Goal: Participate in discussion: Engage in conversation with other users on a specific topic

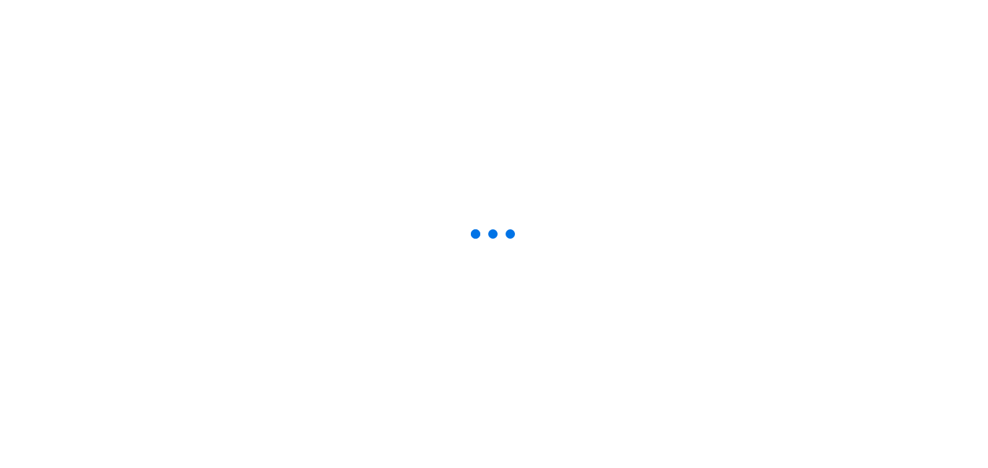
click at [889, 236] on div at bounding box center [494, 234] width 988 height 468
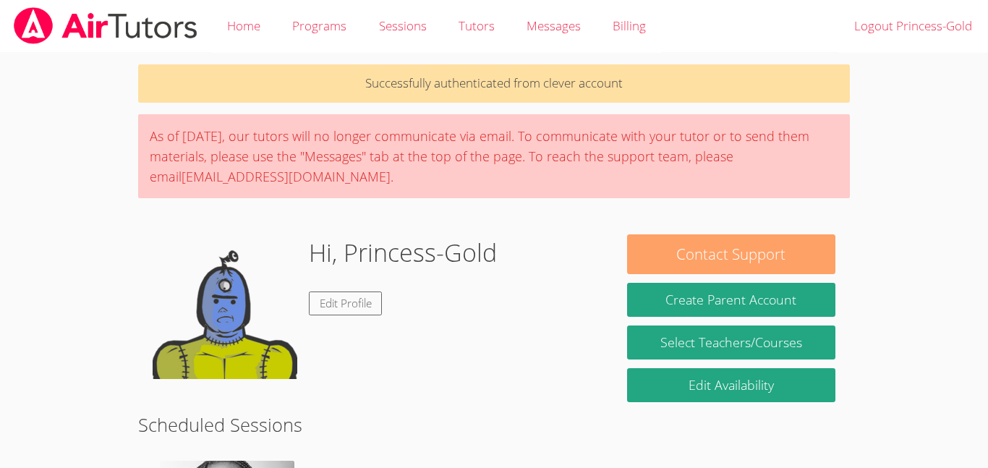
click at [698, 255] on button "Contact Support" at bounding box center [731, 254] width 208 height 40
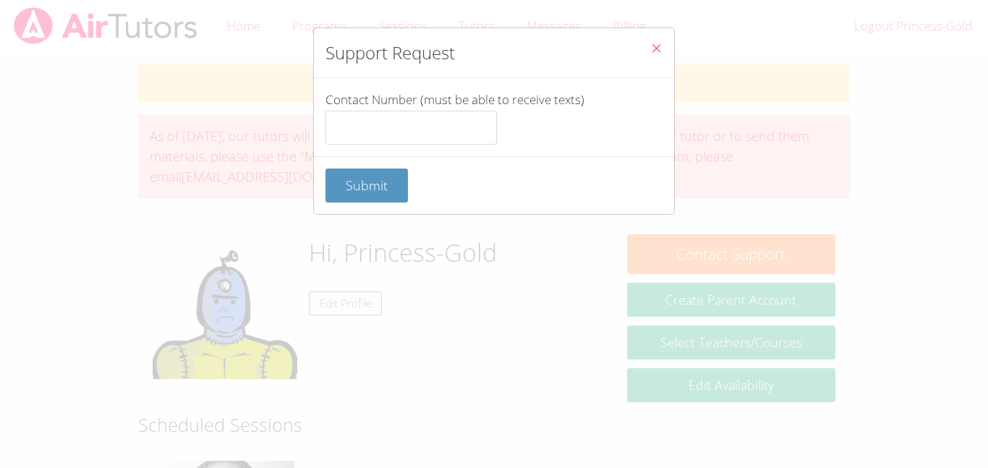
click at [658, 56] on span "Close" at bounding box center [656, 49] width 12 height 17
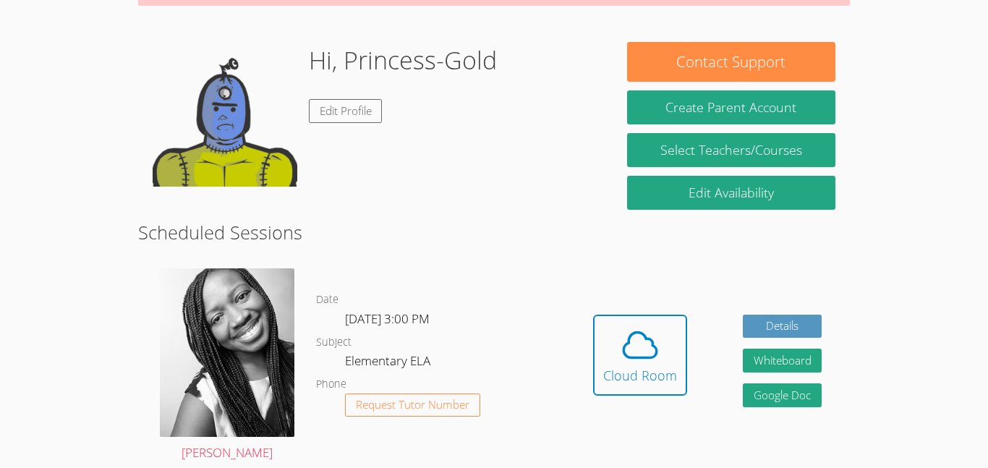
scroll to position [288, 0]
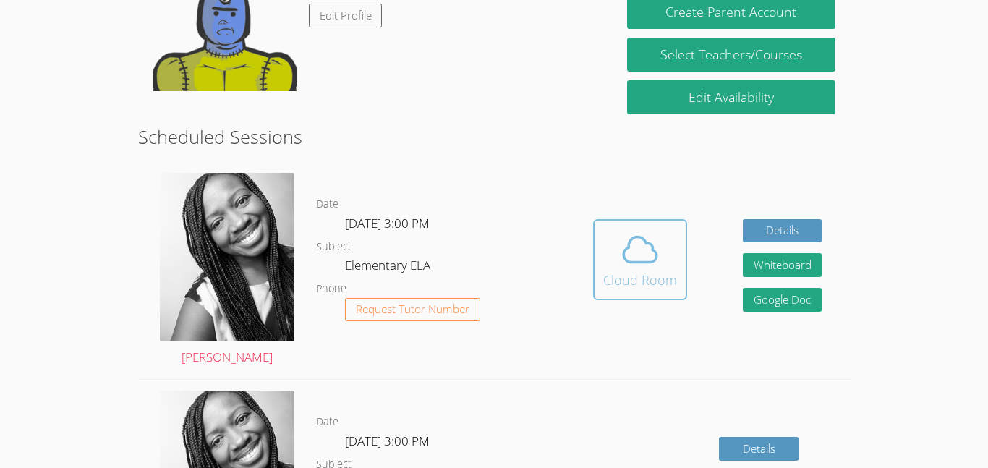
click at [656, 271] on div "Cloud Room" at bounding box center [640, 280] width 74 height 20
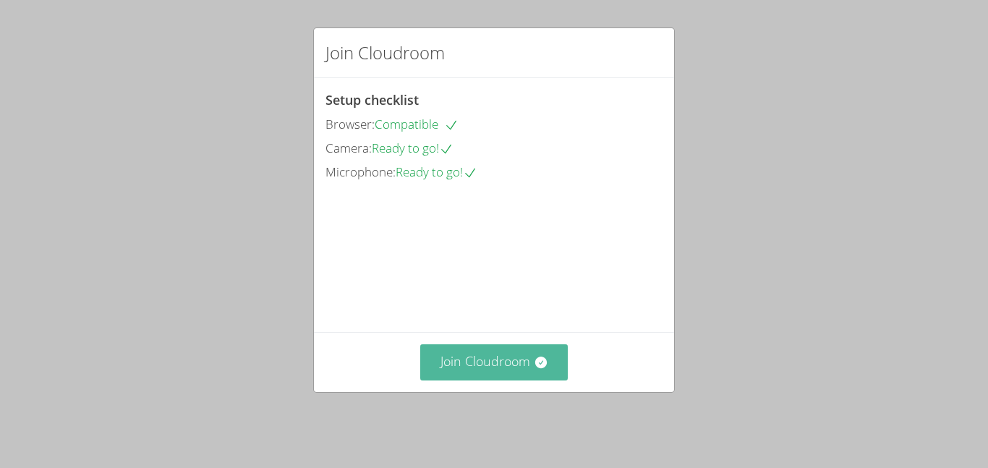
click at [544, 380] on button "Join Cloudroom" at bounding box center [494, 361] width 148 height 35
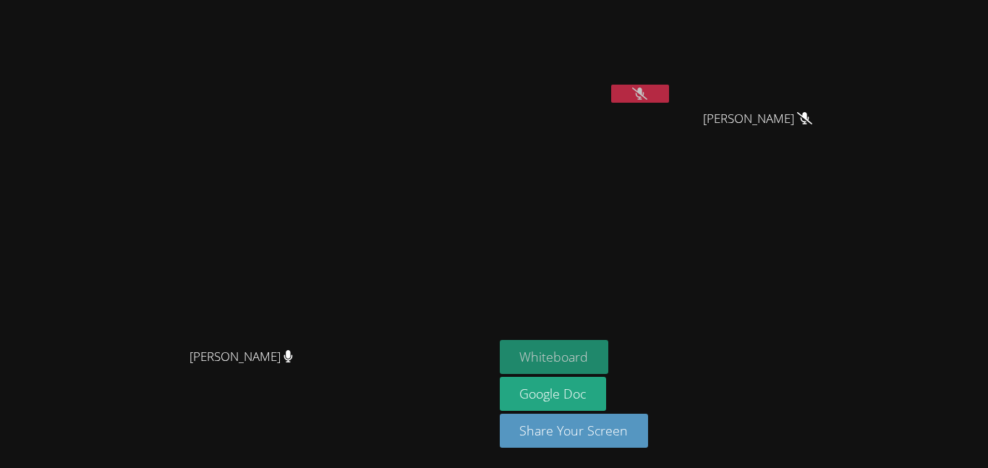
click at [609, 350] on button "Whiteboard" at bounding box center [554, 357] width 109 height 34
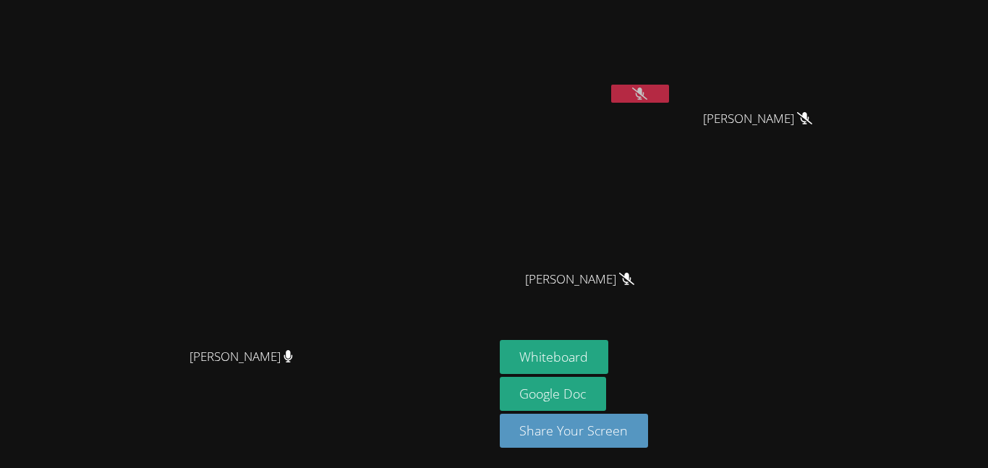
click at [669, 89] on button at bounding box center [640, 94] width 58 height 18
click at [669, 100] on button at bounding box center [640, 94] width 58 height 18
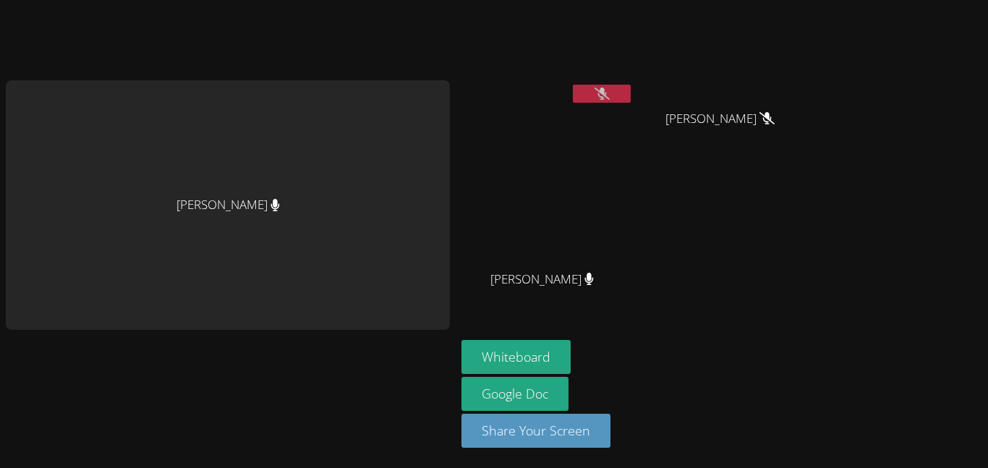
click at [790, 89] on video at bounding box center [726, 54] width 172 height 97
click at [606, 95] on button at bounding box center [602, 94] width 58 height 18
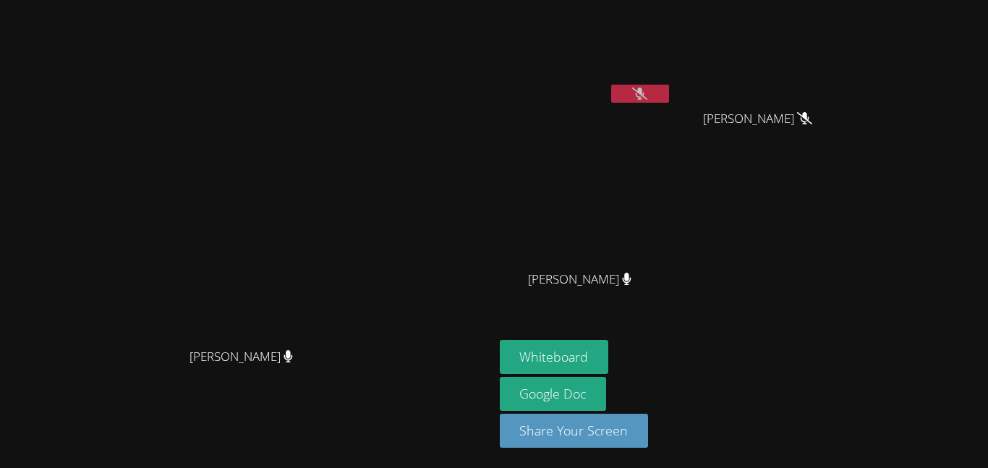
click at [669, 90] on button at bounding box center [640, 94] width 58 height 18
click at [669, 85] on button at bounding box center [640, 94] width 58 height 18
click at [669, 90] on button at bounding box center [640, 94] width 58 height 18
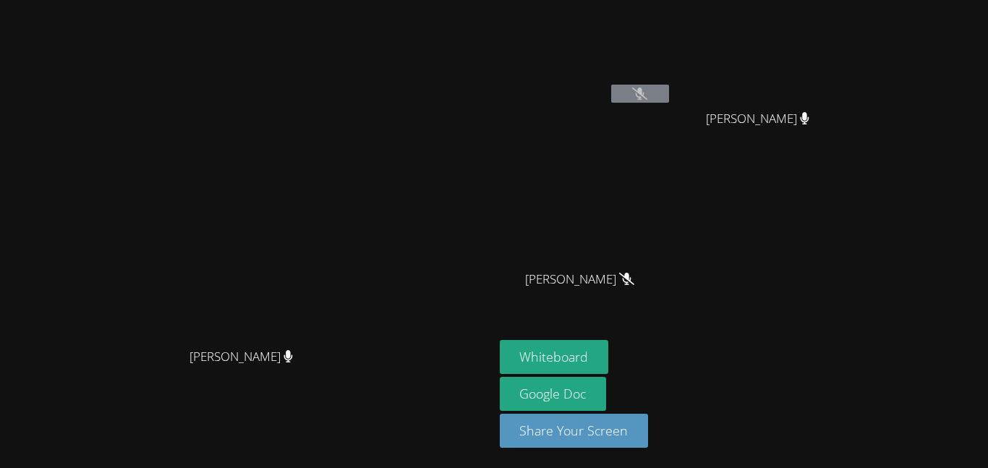
click at [648, 98] on icon at bounding box center [639, 94] width 15 height 12
click at [648, 93] on icon at bounding box center [639, 94] width 15 height 12
click at [672, 59] on video at bounding box center [586, 54] width 172 height 97
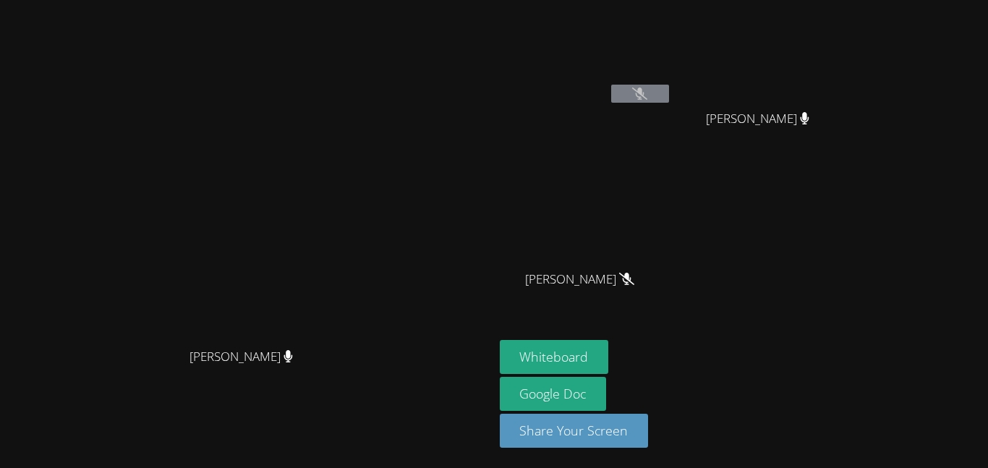
click at [672, 83] on video at bounding box center [586, 54] width 172 height 97
click at [669, 104] on div at bounding box center [640, 96] width 58 height 22
click at [648, 97] on icon at bounding box center [639, 94] width 15 height 12
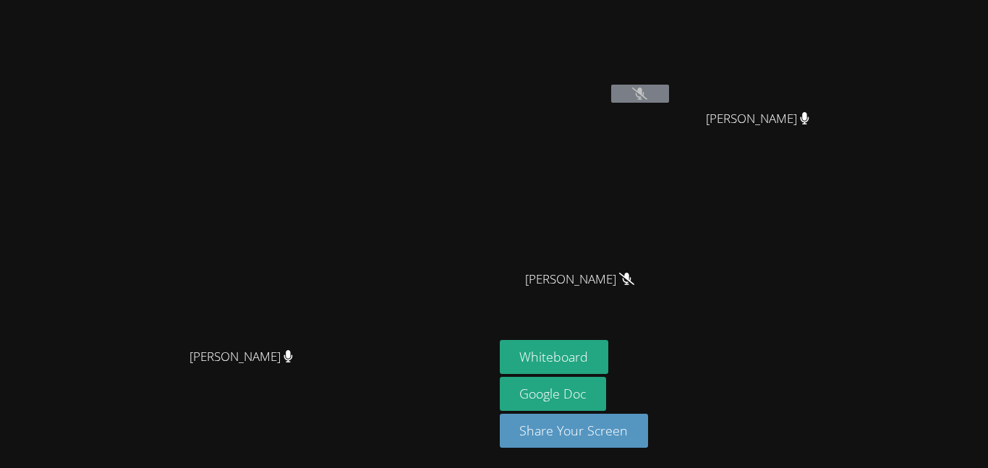
click at [648, 97] on icon at bounding box center [639, 94] width 15 height 12
click at [669, 85] on button at bounding box center [640, 94] width 58 height 18
click at [648, 89] on icon at bounding box center [639, 94] width 15 height 12
click at [669, 88] on button at bounding box center [640, 94] width 58 height 18
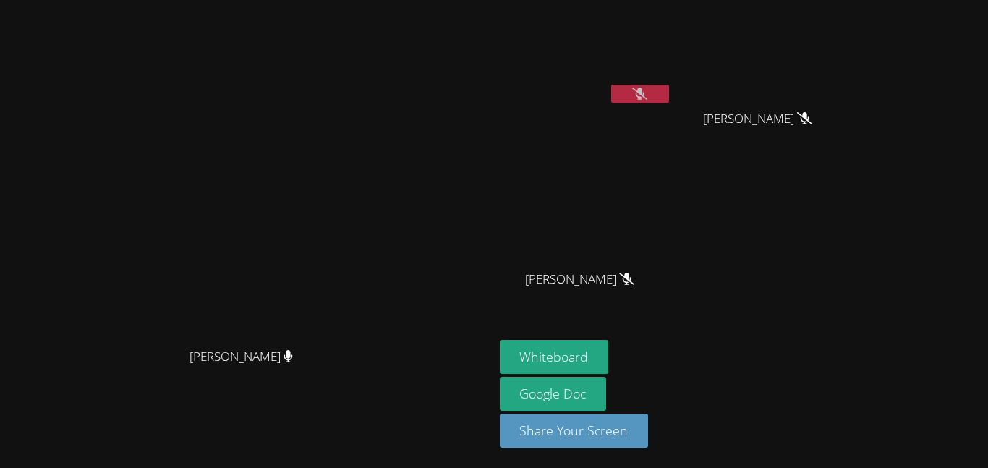
click at [648, 97] on icon at bounding box center [639, 94] width 15 height 12
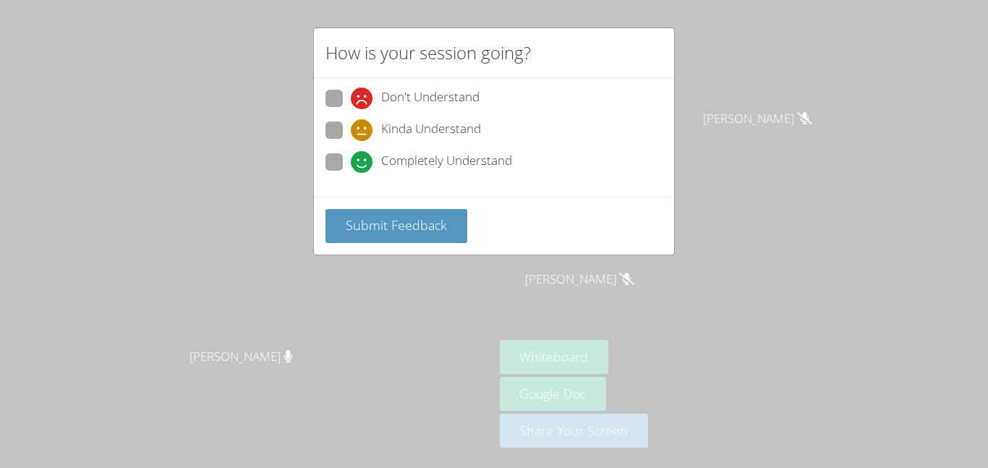
click at [351, 173] on span at bounding box center [351, 173] width 0 height 0
click at [351, 165] on input "Completely Understand" at bounding box center [357, 159] width 12 height 12
radio input "true"
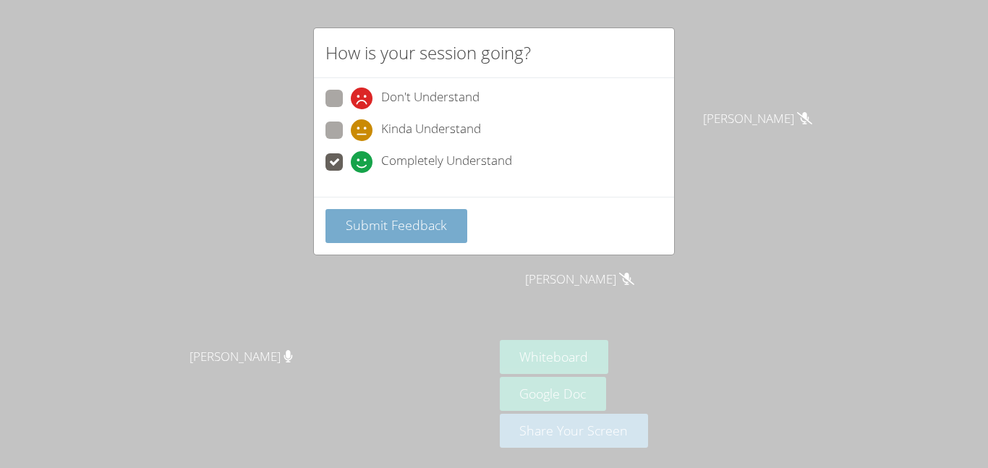
click at [407, 242] on button "Submit Feedback" at bounding box center [397, 226] width 142 height 34
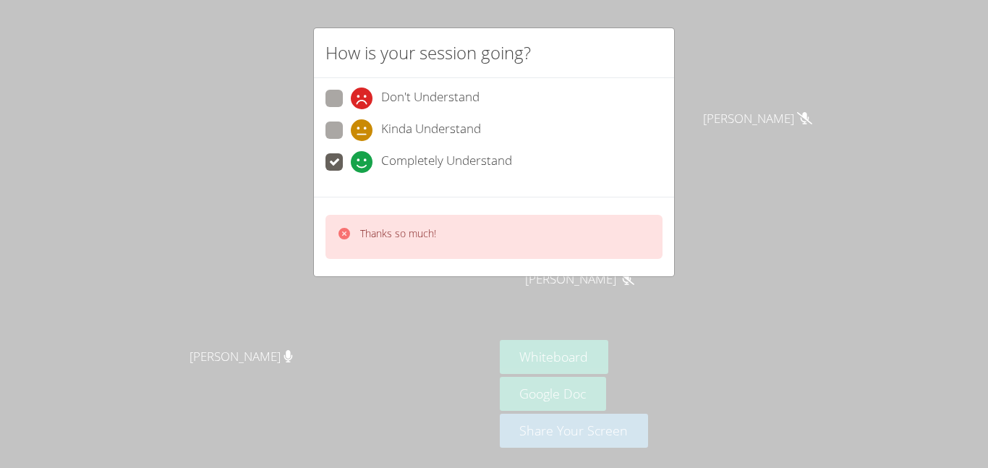
click at [407, 312] on div "How is your session going? Don't Understand Kinda Understand Completely Underst…" at bounding box center [494, 234] width 988 height 468
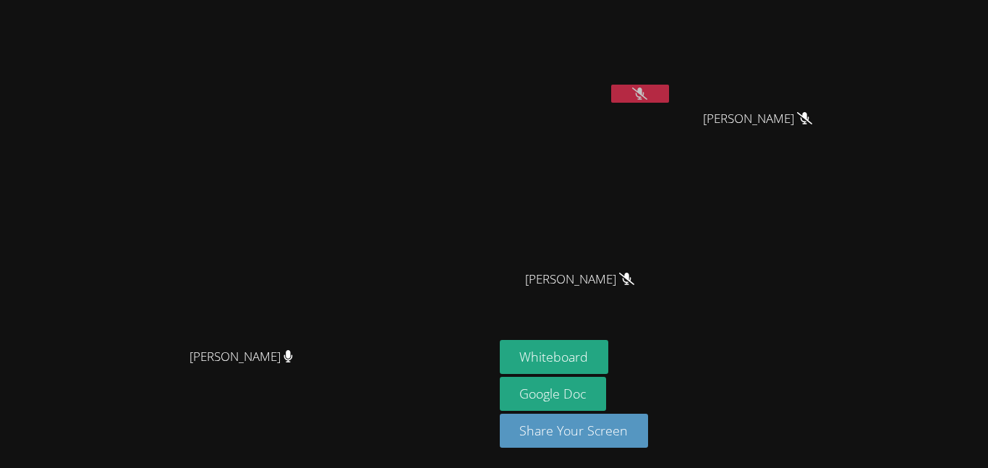
click at [669, 91] on button at bounding box center [640, 94] width 58 height 18
click at [669, 94] on button at bounding box center [640, 94] width 58 height 18
click at [669, 88] on button at bounding box center [640, 94] width 58 height 18
click at [648, 95] on icon at bounding box center [639, 94] width 15 height 12
click at [669, 95] on button at bounding box center [640, 94] width 58 height 18
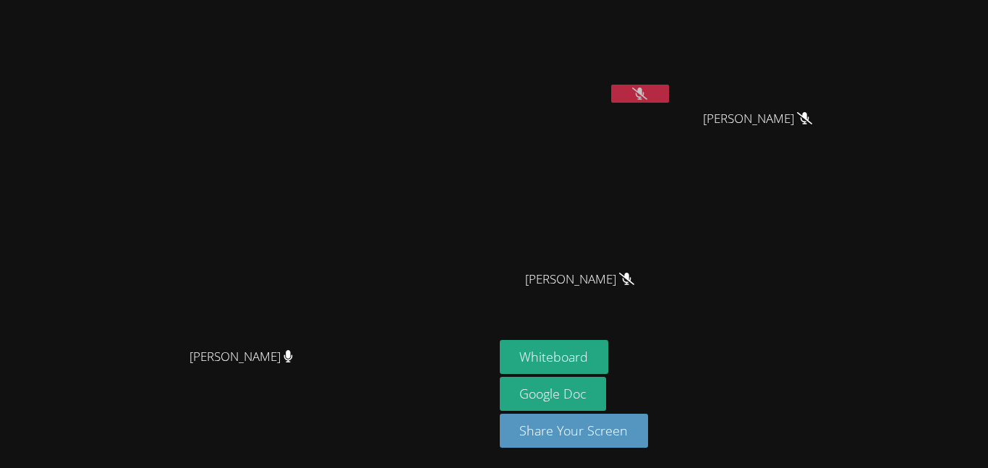
click at [669, 85] on button at bounding box center [640, 94] width 58 height 18
click at [648, 91] on icon at bounding box center [639, 94] width 15 height 12
click at [669, 98] on button at bounding box center [640, 94] width 58 height 18
click at [648, 97] on icon at bounding box center [639, 94] width 15 height 12
click at [669, 92] on button at bounding box center [640, 94] width 58 height 18
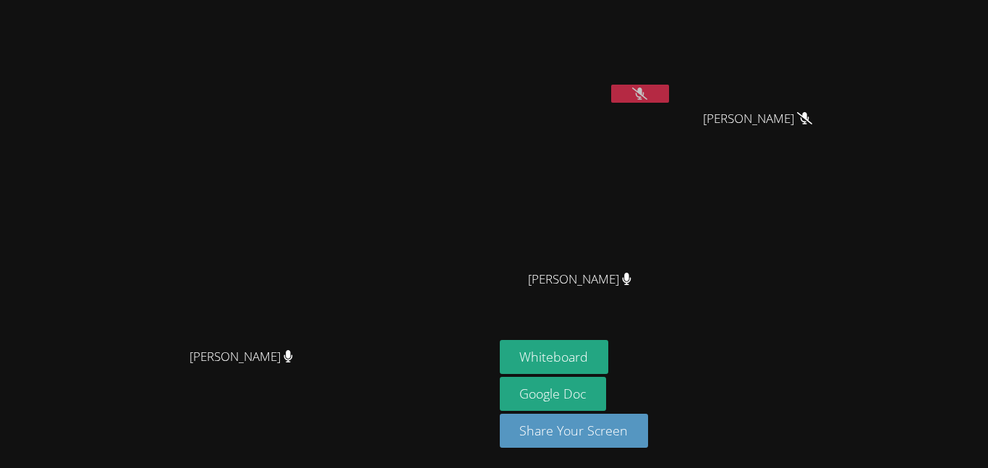
click at [669, 100] on button at bounding box center [640, 94] width 58 height 18
click at [669, 90] on button at bounding box center [640, 94] width 58 height 18
